Goal: Transaction & Acquisition: Subscribe to service/newsletter

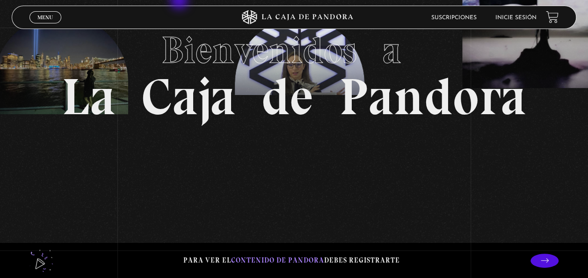
scroll to position [69, 0]
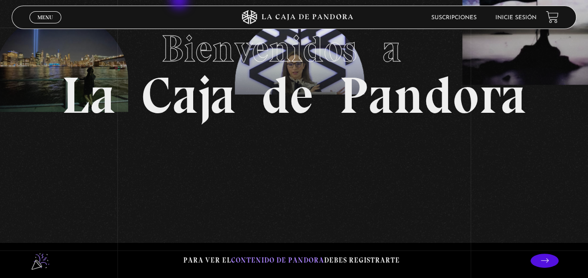
click at [368, 260] on p "Para ver el contenido de Pandora debes registrarte" at bounding box center [291, 260] width 217 height 13
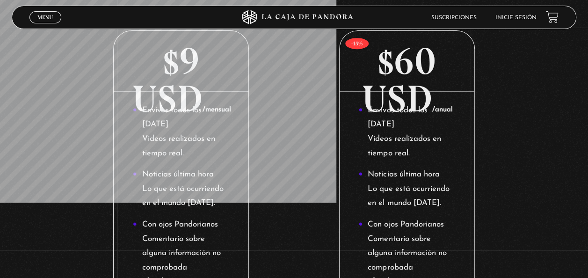
scroll to position [187, 0]
click at [191, 72] on p "$9 USD /mensual" at bounding box center [181, 60] width 135 height 61
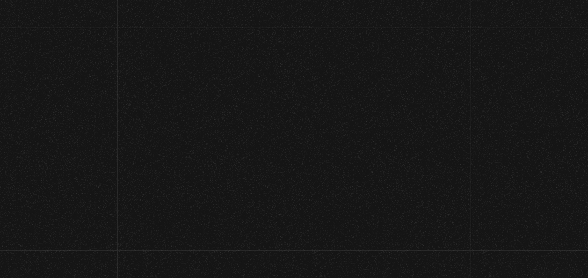
scroll to position [187, 0]
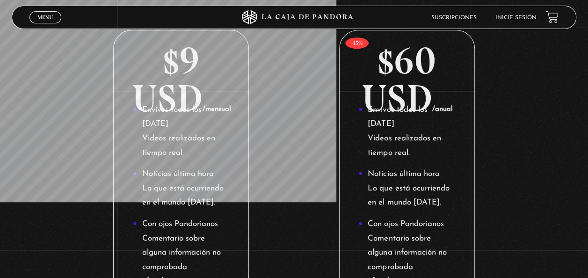
click at [410, 55] on p "$60 USD /anual" at bounding box center [407, 60] width 135 height 61
click at [415, 79] on p "$60 USD /anual" at bounding box center [407, 60] width 135 height 61
